Goal: Transaction & Acquisition: Subscribe to service/newsletter

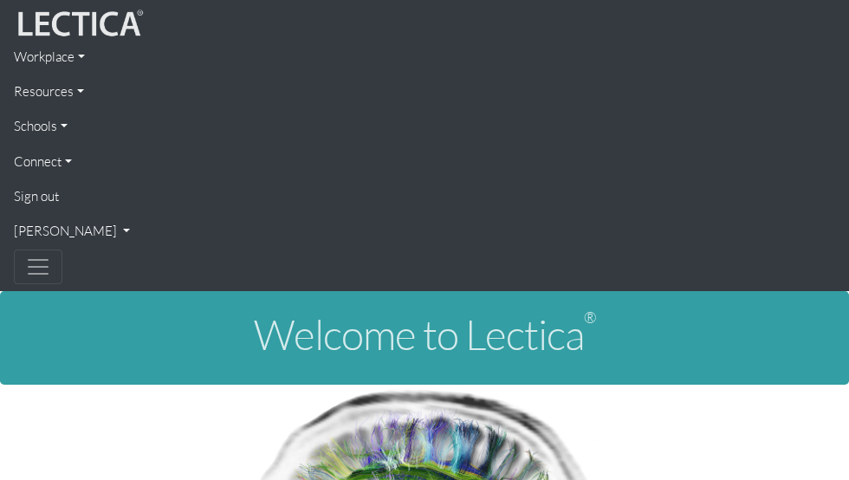
click at [71, 92] on link "Resources" at bounding box center [425, 92] width 822 height 35
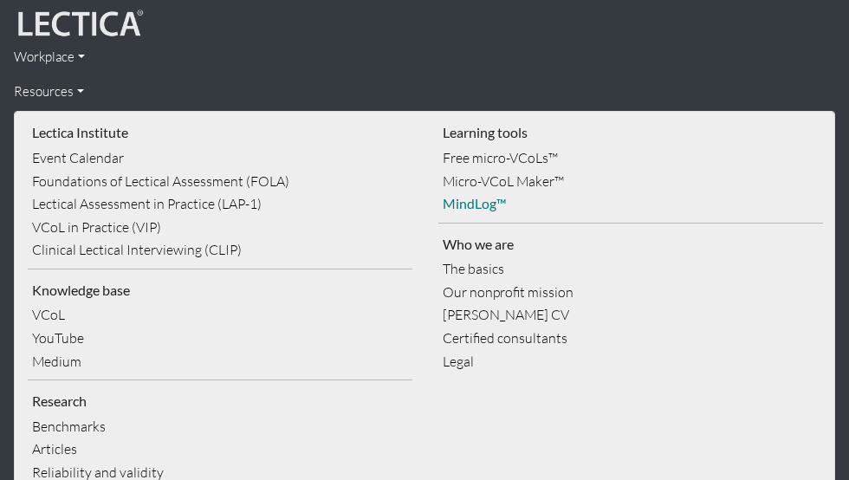
click at [481, 201] on link "MindLog™" at bounding box center [631, 203] width 385 height 23
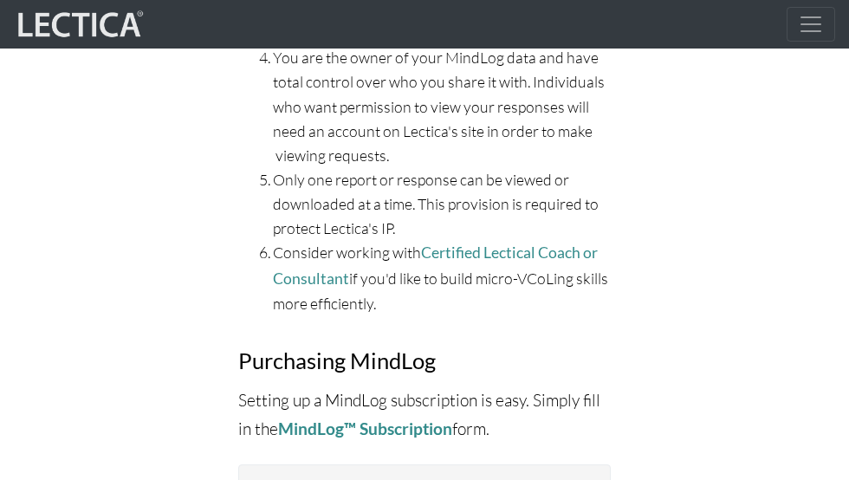
scroll to position [8666, 0]
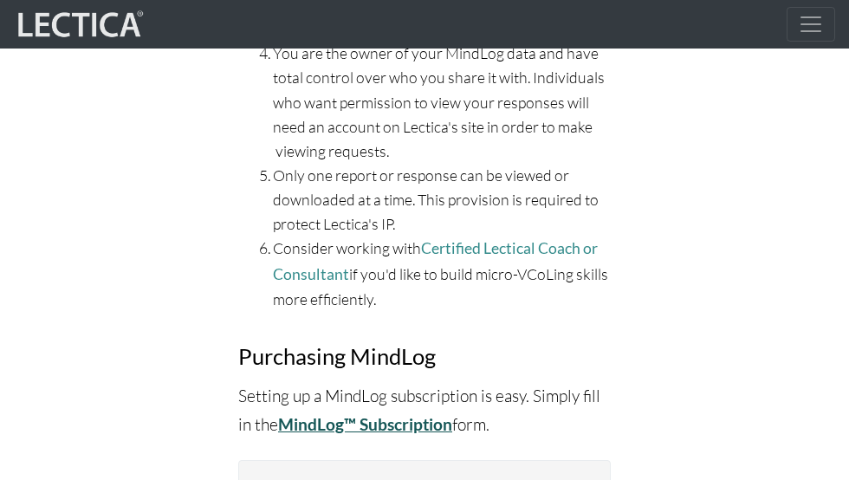
click at [428, 414] on strong "MindLog™ Subscription" at bounding box center [365, 424] width 174 height 20
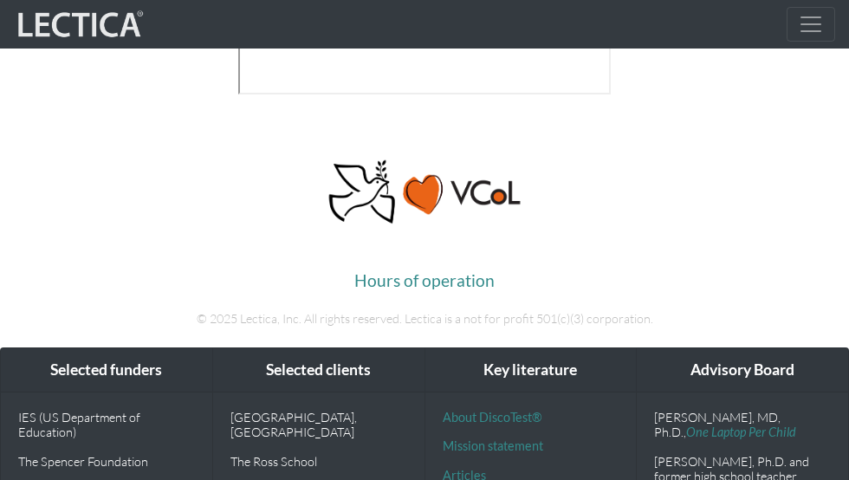
scroll to position [9432, 0]
